Goal: Information Seeking & Learning: Learn about a topic

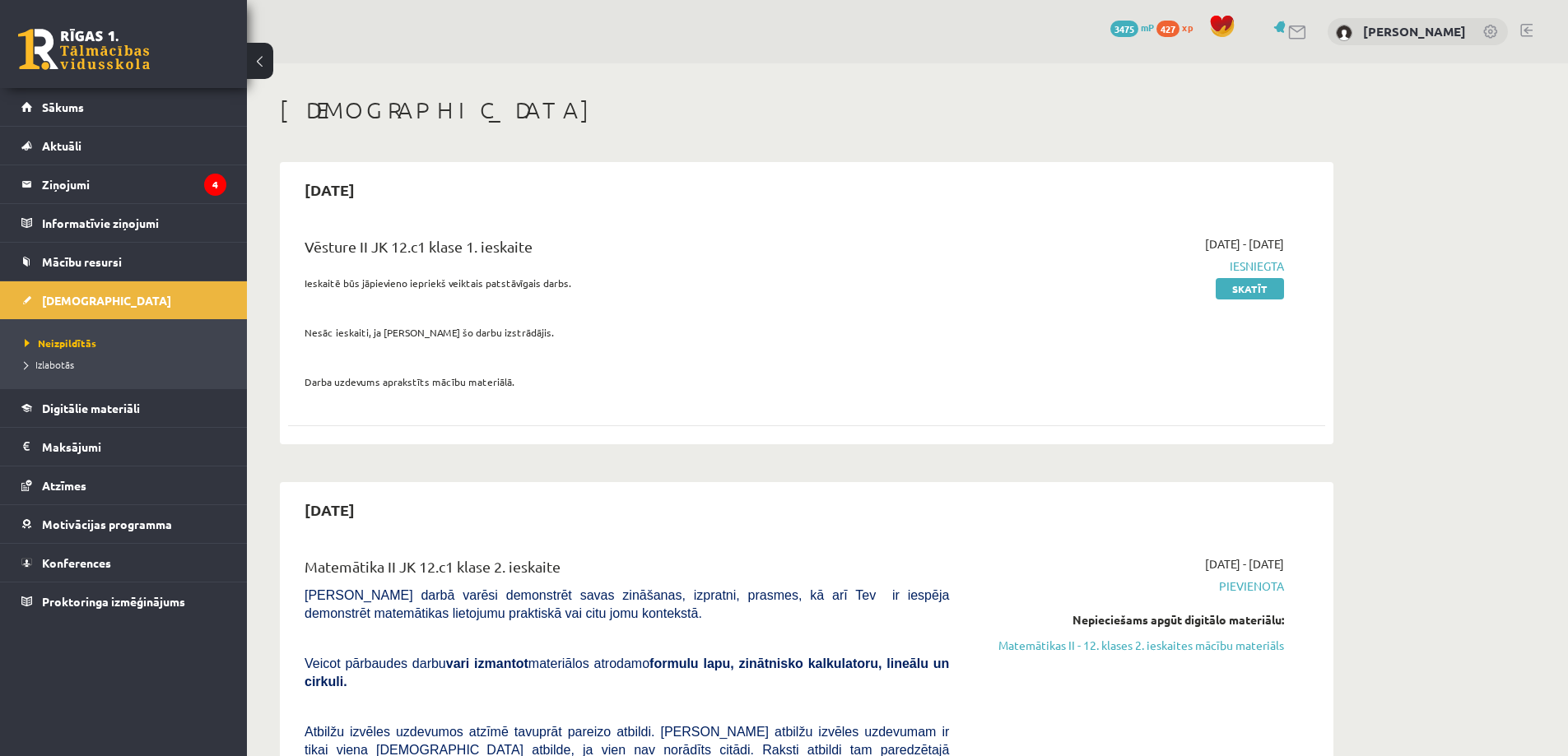
scroll to position [412, 0]
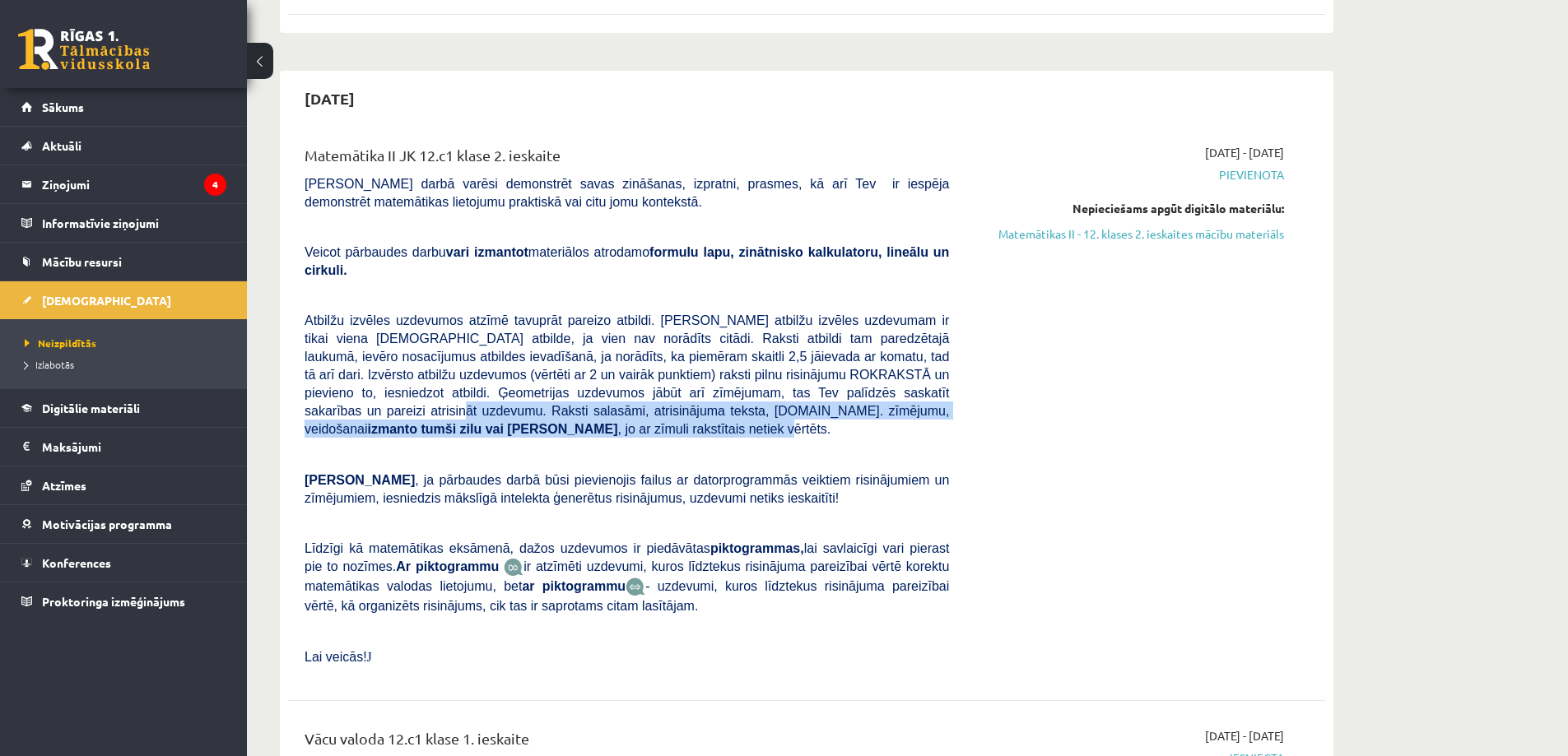
drag, startPoint x: 763, startPoint y: 392, endPoint x: 798, endPoint y: 391, distance: 35.0
click at [798, 391] on p "Atbilžu izvēles uzdevumos atzīmē tavuprāt pareizo atbildi. [PERSON_NAME] atbilž…" at bounding box center [626, 374] width 645 height 127
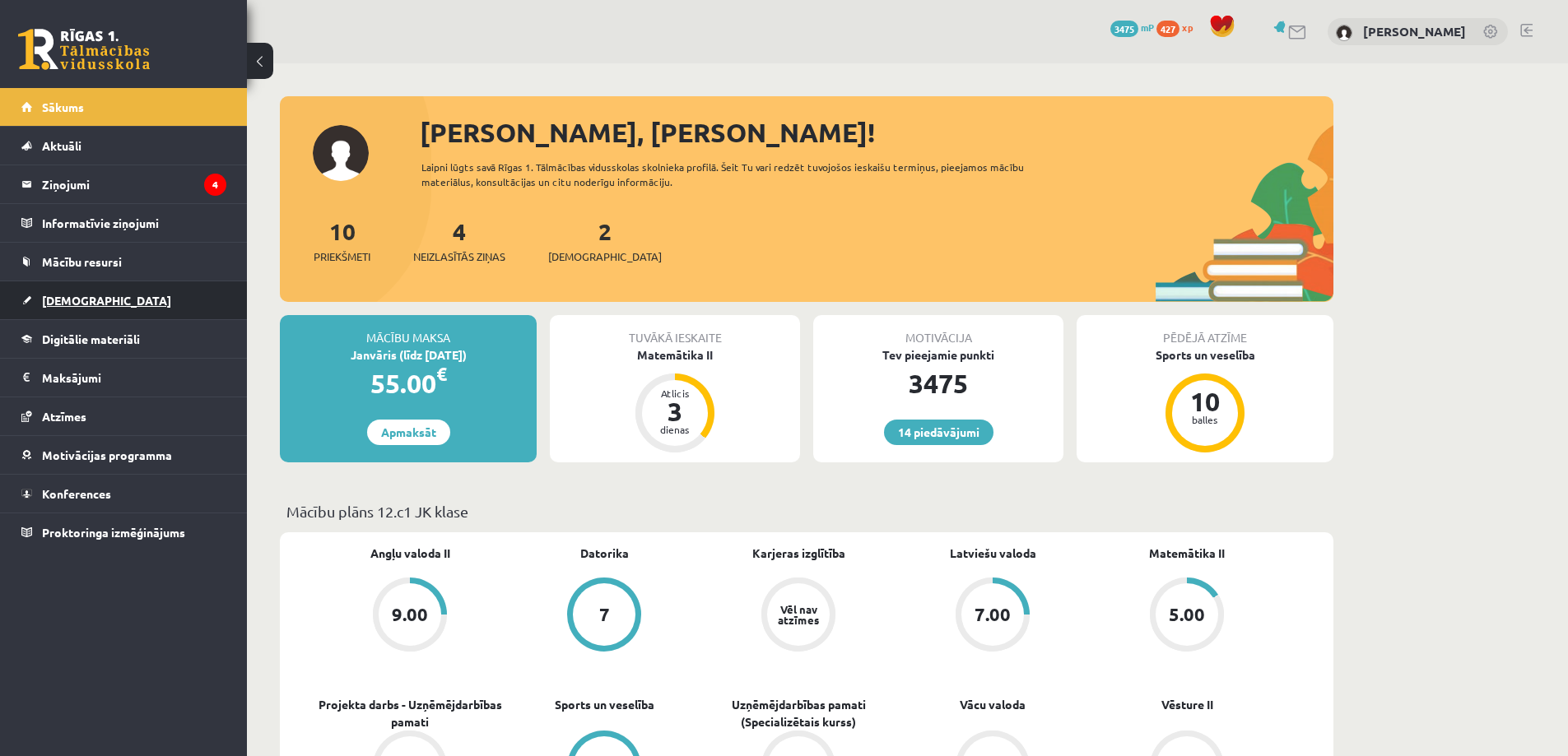
click at [118, 287] on link "[DEMOGRAPHIC_DATA]" at bounding box center [124, 300] width 205 height 38
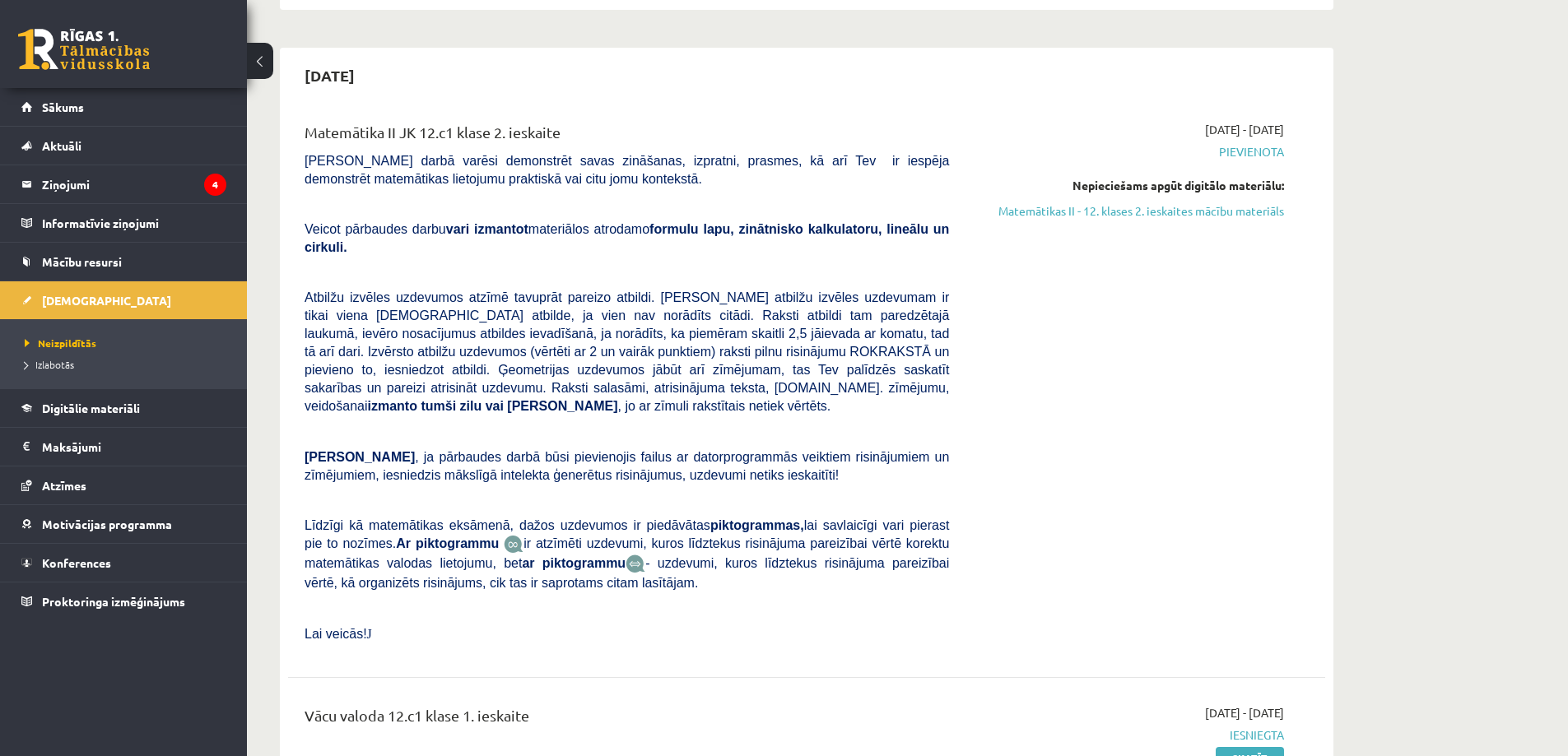
scroll to position [412, 0]
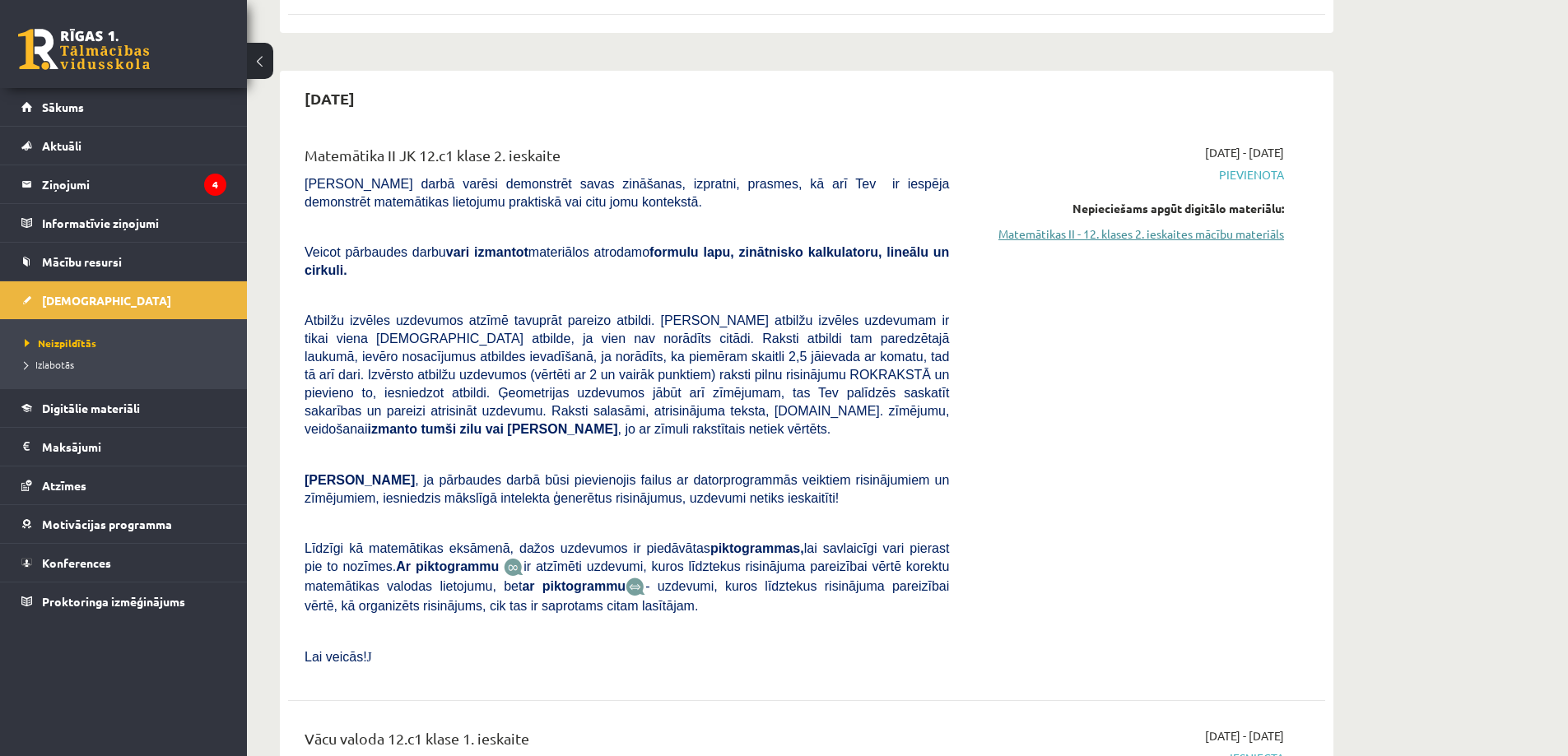
click at [1100, 234] on link "Matemātikas II - 12. klases 2. ieskaites mācību materiāls" at bounding box center [1129, 234] width 310 height 18
